Goal: Task Accomplishment & Management: Manage account settings

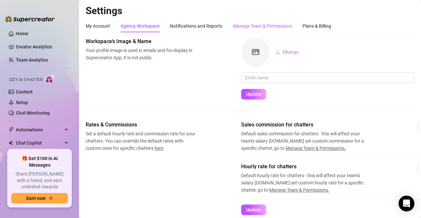
click at [254, 25] on div "Manage Team & Permissions" at bounding box center [262, 25] width 59 height 7
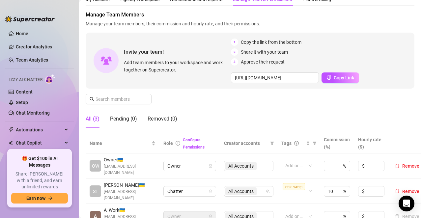
scroll to position [33, 0]
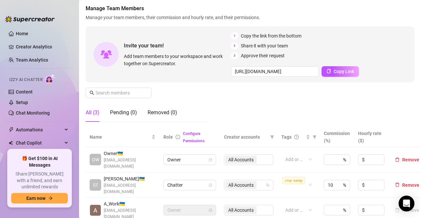
click at [242, 154] on div "All Accounts" at bounding box center [248, 159] width 49 height 11
click at [244, 156] on div "All Accounts" at bounding box center [248, 159] width 49 height 11
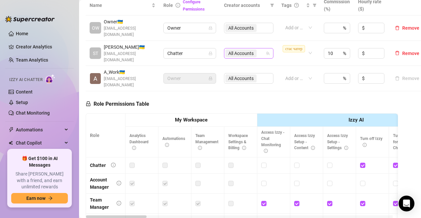
scroll to position [132, 0]
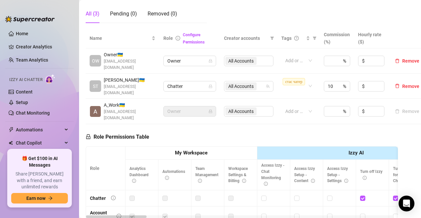
click at [226, 58] on div "All Accounts" at bounding box center [248, 61] width 49 height 11
click at [249, 58] on div "All Accounts" at bounding box center [248, 61] width 49 height 11
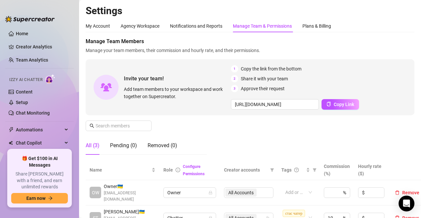
scroll to position [27, 0]
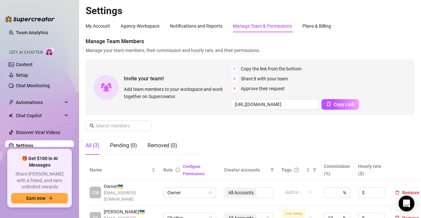
click at [23, 145] on link "Settings" at bounding box center [24, 145] width 17 height 5
click at [103, 27] on div "My Account" at bounding box center [98, 25] width 24 height 7
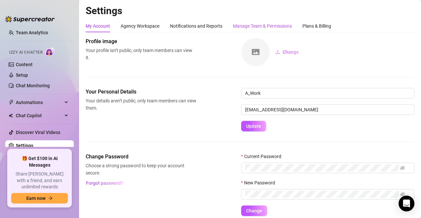
click at [251, 25] on div "Manage Team & Permissions" at bounding box center [262, 25] width 59 height 7
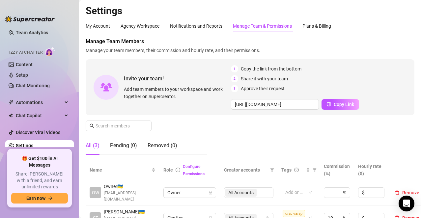
scroll to position [99, 0]
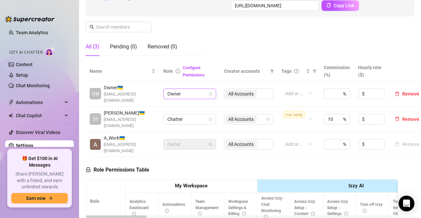
click at [193, 92] on span "Owner" at bounding box center [189, 94] width 45 height 10
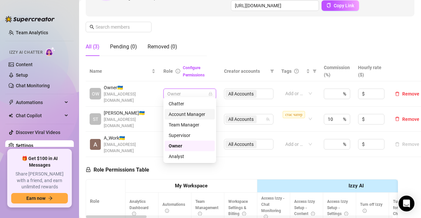
click at [192, 114] on div "Account Manager" at bounding box center [189, 114] width 42 height 7
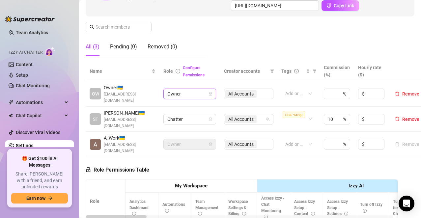
scroll to position [165, 0]
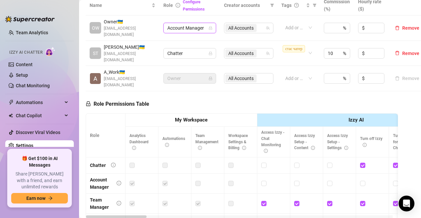
click at [248, 25] on div "My Account Agency Workspace Notifications and Reports Manage Team & Permissions…" at bounding box center [250, 68] width 328 height 426
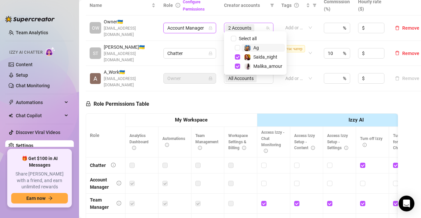
scroll to position [0, 0]
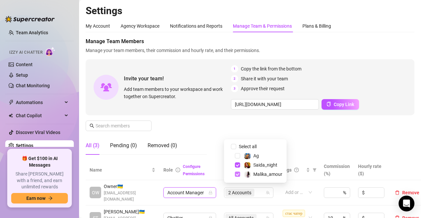
click at [238, 174] on span "Select tree node" at bounding box center [237, 173] width 5 height 5
click at [327, 132] on div "Manage Team Members Manage your team members, their commission and hourly rate,…" at bounding box center [250, 99] width 328 height 122
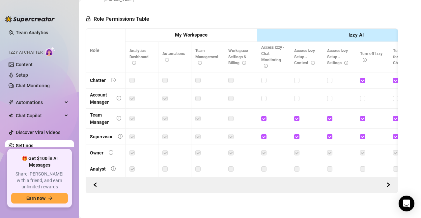
scroll to position [85, 0]
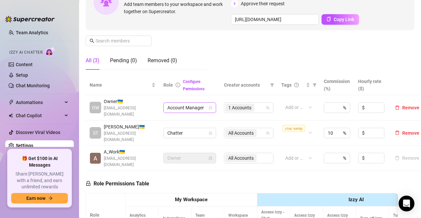
click at [200, 104] on span "Account Manager" at bounding box center [189, 108] width 45 height 10
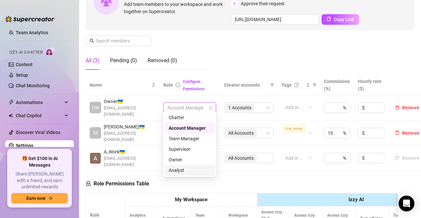
click at [180, 171] on div "Analyst" at bounding box center [189, 170] width 42 height 7
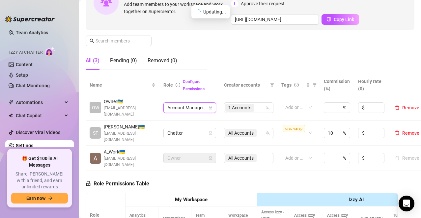
click at [199, 104] on span "Account Manager" at bounding box center [189, 108] width 45 height 10
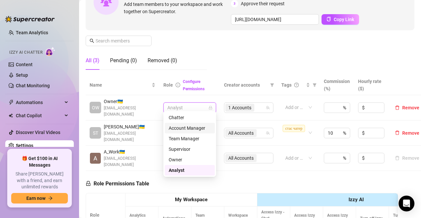
drag, startPoint x: 238, startPoint y: 49, endPoint x: 257, endPoint y: 91, distance: 46.3
click at [239, 49] on div "Manage Team Members Manage your team members, their commission and hourly rate,…" at bounding box center [250, 14] width 328 height 122
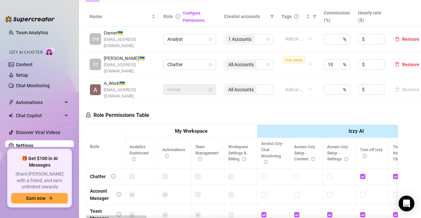
scroll to position [52, 0]
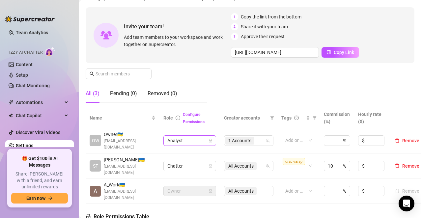
click at [202, 136] on span "Analyst" at bounding box center [189, 141] width 45 height 10
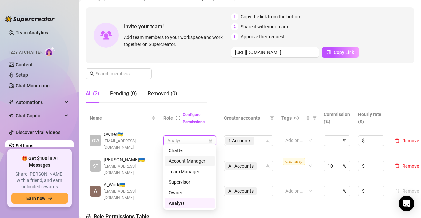
click at [190, 160] on div "Account Manager" at bounding box center [189, 160] width 42 height 7
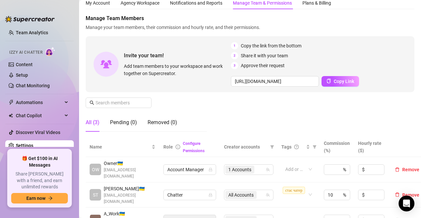
scroll to position [0, 0]
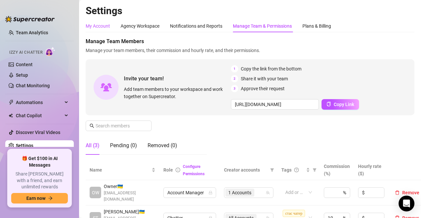
click at [97, 24] on div "My Account" at bounding box center [98, 25] width 24 height 7
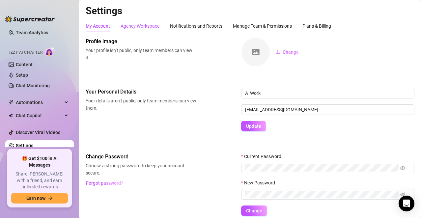
click at [134, 24] on div "Agency Workspace" at bounding box center [139, 25] width 39 height 7
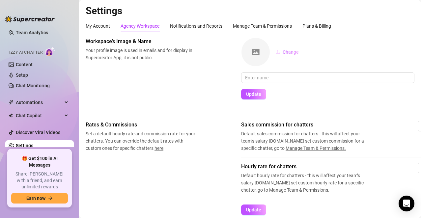
drag, startPoint x: 256, startPoint y: 51, endPoint x: 291, endPoint y: 50, distance: 34.9
click at [257, 50] on img at bounding box center [255, 52] width 28 height 28
click at [284, 52] on span "Change" at bounding box center [290, 51] width 16 height 5
click at [286, 52] on span "Change" at bounding box center [290, 51] width 16 height 5
click at [257, 80] on input "text" at bounding box center [327, 77] width 173 height 11
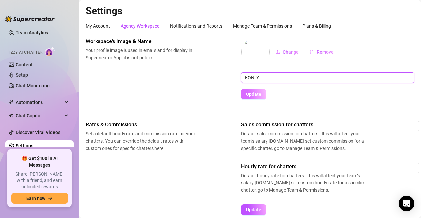
type input "FONLY"
click at [253, 95] on span "Update" at bounding box center [253, 93] width 15 height 5
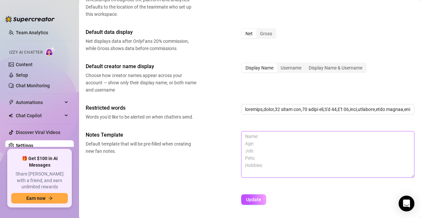
scroll to position [283, 0]
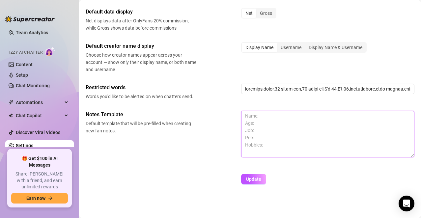
click at [285, 118] on textarea at bounding box center [327, 134] width 173 height 47
click at [258, 118] on textarea at bounding box center [327, 134] width 173 height 47
click at [268, 139] on textarea at bounding box center [327, 134] width 173 height 47
click at [262, 145] on textarea at bounding box center [327, 134] width 173 height 47
click at [257, 177] on button "Update" at bounding box center [253, 179] width 25 height 11
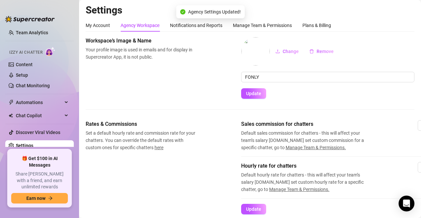
scroll to position [0, 0]
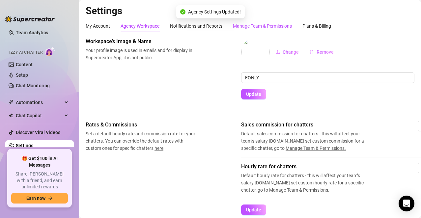
click at [255, 26] on div "Manage Team & Permissions" at bounding box center [262, 25] width 59 height 7
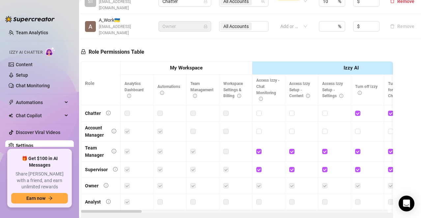
scroll to position [85, 10]
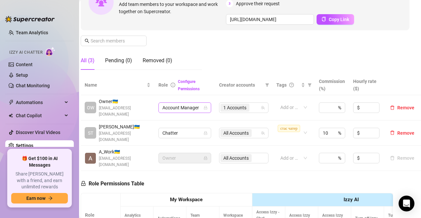
click at [185, 105] on span "Account Manager" at bounding box center [184, 108] width 45 height 10
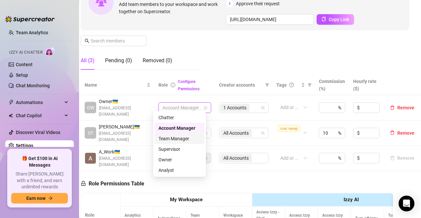
click at [183, 138] on div "Team Manager" at bounding box center [179, 138] width 42 height 7
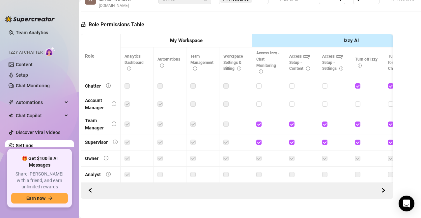
scroll to position [249, 10]
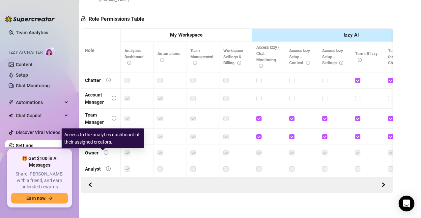
click at [106, 166] on icon "info-circle" at bounding box center [108, 168] width 5 height 5
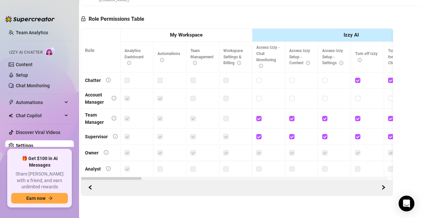
scroll to position [118, 10]
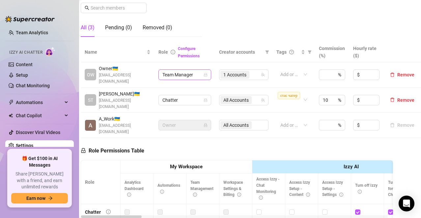
click at [186, 72] on span "Team Manager" at bounding box center [184, 75] width 45 height 10
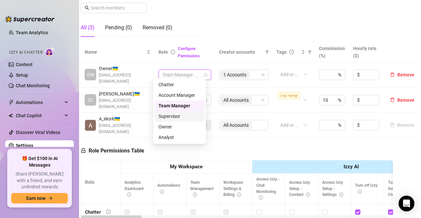
click at [178, 117] on div "Supervisor" at bounding box center [179, 116] width 42 height 7
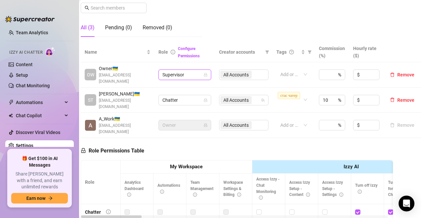
click at [240, 72] on div "All Accounts" at bounding box center [243, 74] width 49 height 11
click at [247, 72] on div "All Accounts" at bounding box center [243, 74] width 49 height 11
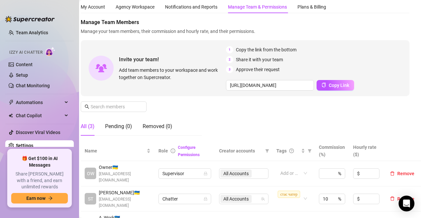
click at [226, 172] on div "All Accounts" at bounding box center [243, 173] width 49 height 11
click at [256, 172] on div "All Accounts" at bounding box center [243, 173] width 49 height 11
click at [254, 171] on div "All Accounts" at bounding box center [243, 173] width 49 height 11
click at [251, 170] on div "All Accounts" at bounding box center [243, 173] width 49 height 11
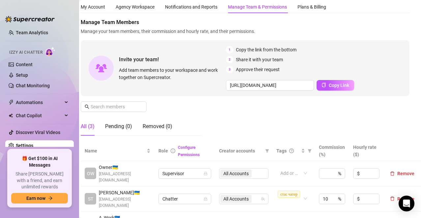
click at [223, 171] on div "All Accounts" at bounding box center [243, 173] width 49 height 11
drag, startPoint x: 223, startPoint y: 171, endPoint x: 205, endPoint y: 171, distance: 18.1
click at [221, 171] on div "All Accounts" at bounding box center [243, 173] width 49 height 11
click at [197, 171] on span "Supervisor" at bounding box center [184, 173] width 45 height 10
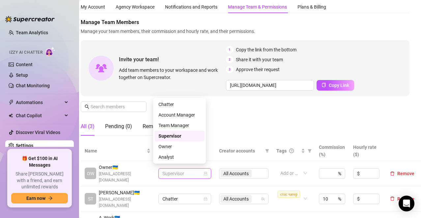
click at [235, 113] on div "Manage Team Members Manage your team members, their commission and hourly rate,…" at bounding box center [245, 79] width 328 height 122
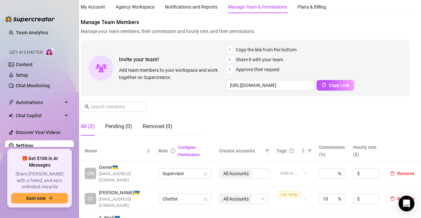
click at [222, 172] on div "All Accounts" at bounding box center [243, 173] width 49 height 11
drag, startPoint x: 222, startPoint y: 172, endPoint x: 161, endPoint y: 203, distance: 68.0
click at [222, 172] on div "All Accounts" at bounding box center [243, 173] width 49 height 11
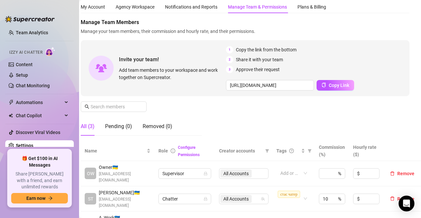
click at [234, 170] on div "All Accounts" at bounding box center [243, 173] width 49 height 11
drag, startPoint x: 234, startPoint y: 170, endPoint x: 260, endPoint y: 172, distance: 26.1
click at [236, 171] on div "All Accounts" at bounding box center [243, 173] width 49 height 11
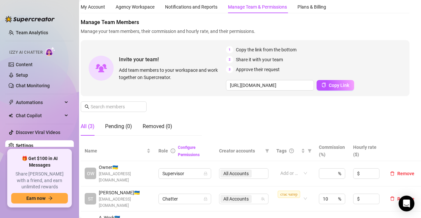
click at [252, 171] on div "All Accounts" at bounding box center [243, 173] width 49 height 11
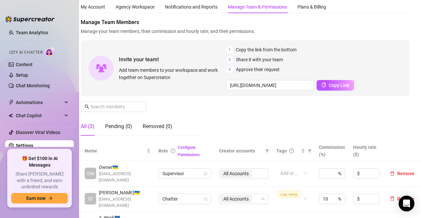
click at [252, 171] on div "All Accounts" at bounding box center [243, 173] width 49 height 11
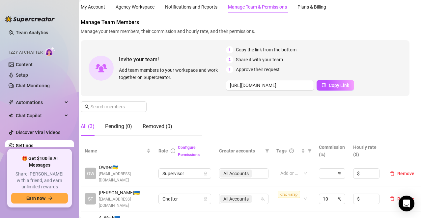
click at [252, 171] on div "All Accounts" at bounding box center [243, 173] width 49 height 11
click at [251, 171] on div "All Accounts" at bounding box center [243, 173] width 49 height 11
click at [232, 168] on div "All Accounts" at bounding box center [243, 173] width 49 height 11
click at [231, 168] on div "All Accounts" at bounding box center [243, 173] width 49 height 11
click at [230, 168] on div "All Accounts" at bounding box center [243, 173] width 49 height 11
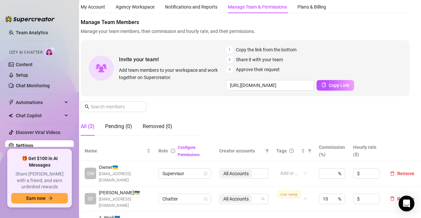
click at [230, 168] on div "All Accounts" at bounding box center [243, 173] width 49 height 11
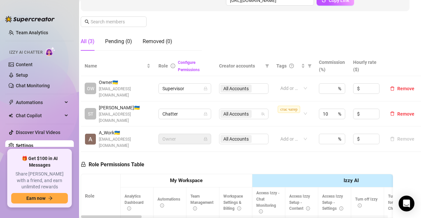
scroll to position [151, 10]
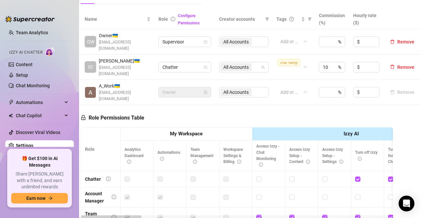
click at [241, 38] on div "All Accounts" at bounding box center [243, 42] width 49 height 11
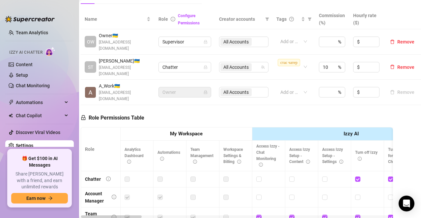
click at [241, 38] on div "All Accounts" at bounding box center [243, 42] width 49 height 11
click at [252, 39] on div "All Accounts" at bounding box center [243, 42] width 49 height 11
click at [253, 39] on div "All Accounts" at bounding box center [243, 42] width 49 height 11
click at [250, 63] on div "All Accounts" at bounding box center [240, 67] width 40 height 9
click at [308, 105] on div "Role Permissions Table Role My Workspace Izzy AI OnlyFans Side Menu OnlyFans Ch…" at bounding box center [237, 200] width 312 height 190
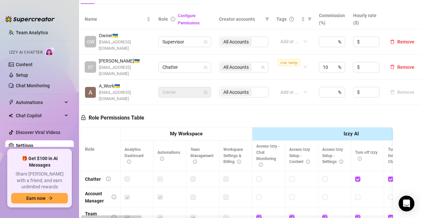
click at [238, 39] on div "All Accounts" at bounding box center [243, 42] width 49 height 11
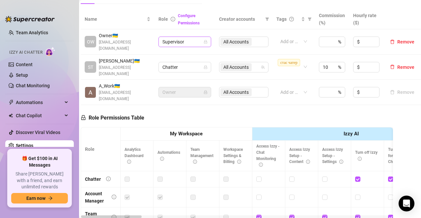
click at [173, 37] on span "Supervisor" at bounding box center [184, 42] width 45 height 10
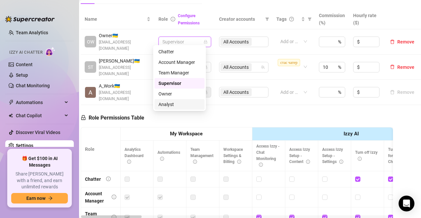
click at [168, 103] on div "Analyst" at bounding box center [179, 104] width 42 height 7
